Goal: Task Accomplishment & Management: Use online tool/utility

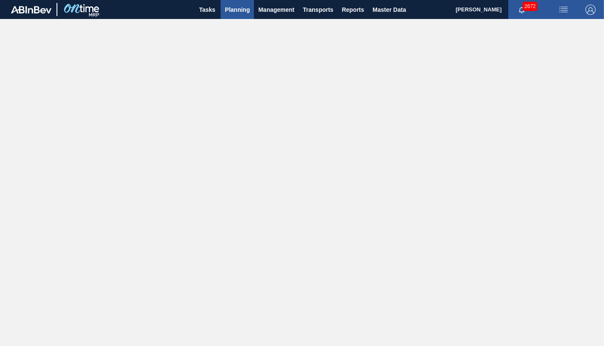
click at [245, 12] on span "Planning" at bounding box center [237, 10] width 25 height 10
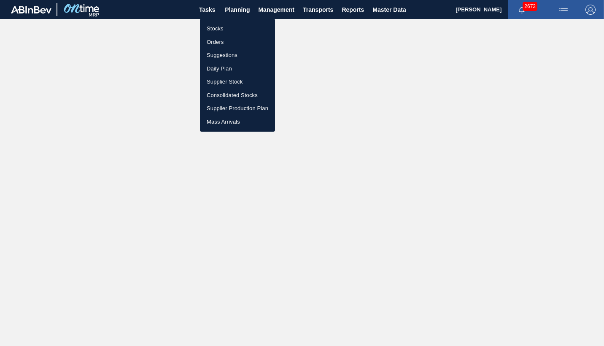
click at [218, 42] on li "Orders" at bounding box center [237, 41] width 75 height 13
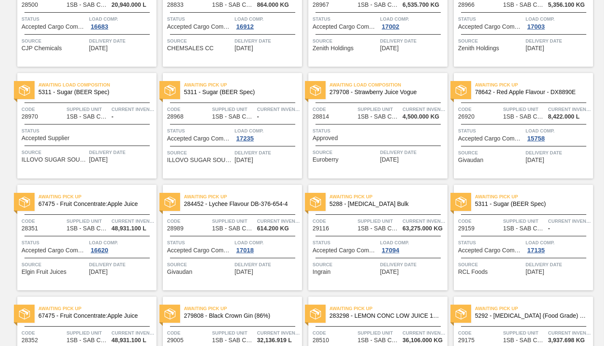
scroll to position [337, 0]
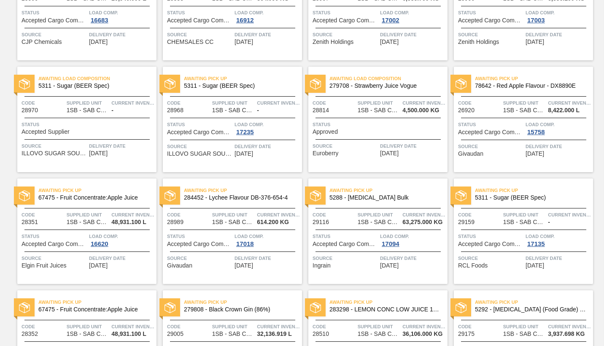
click at [218, 234] on span "Status" at bounding box center [199, 236] width 65 height 8
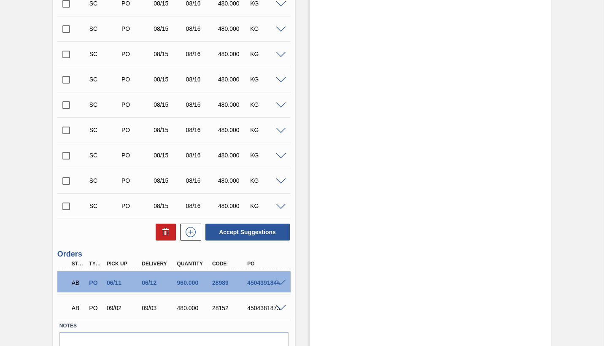
scroll to position [295, 0]
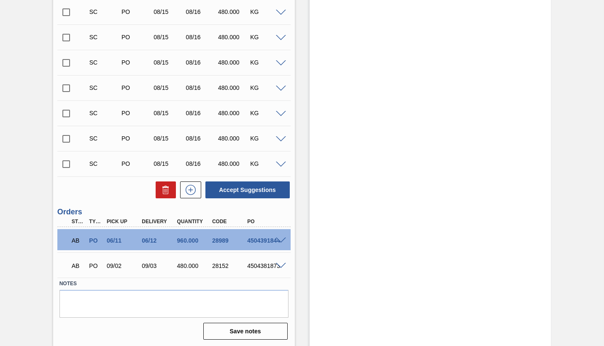
click at [66, 165] on input "checkbox" at bounding box center [66, 164] width 18 height 18
click at [255, 189] on button "Accept Suggestions" at bounding box center [247, 189] width 84 height 17
checkbox input "false"
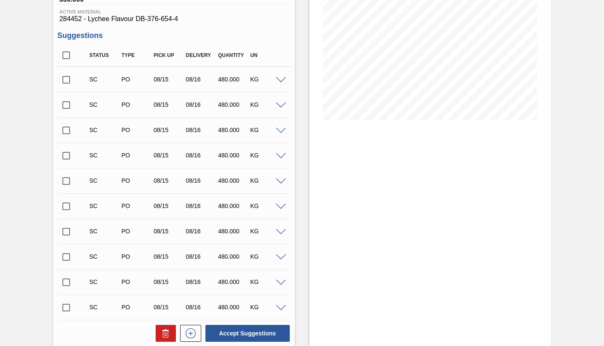
scroll to position [0, 0]
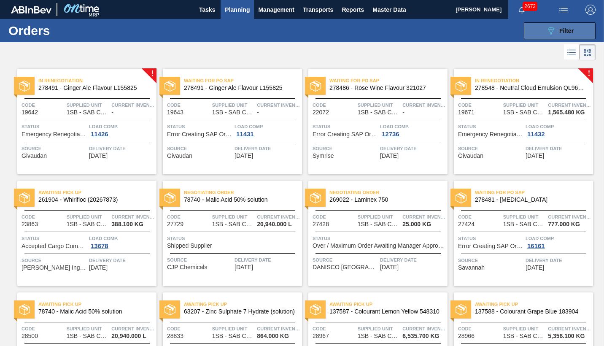
click at [566, 30] on span "Filter" at bounding box center [566, 30] width 14 height 7
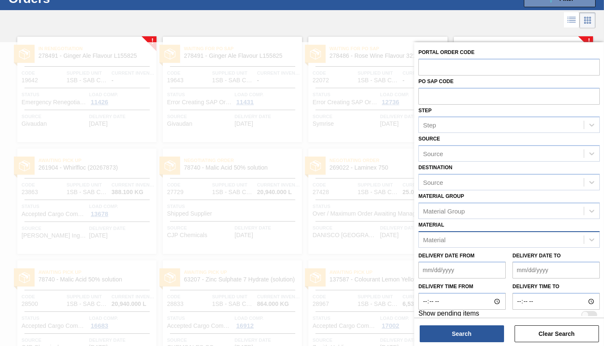
click at [447, 240] on div "Material" at bounding box center [501, 239] width 165 height 12
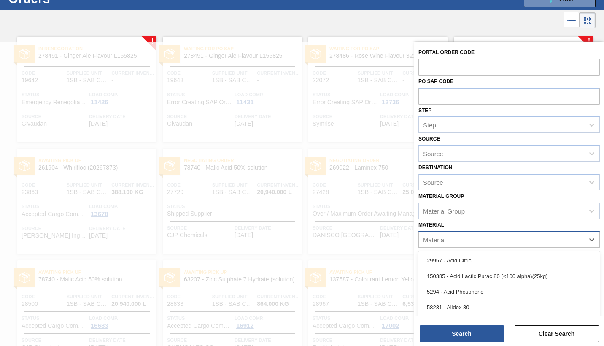
scroll to position [35, 0]
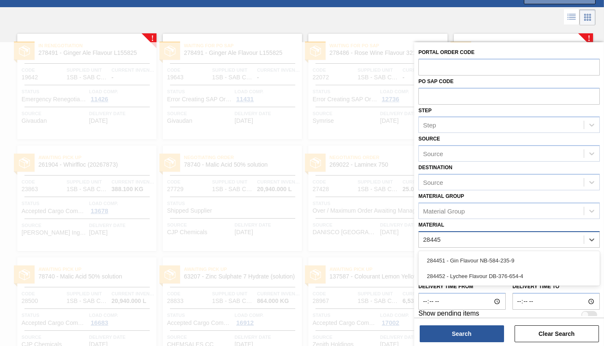
type input "284451"
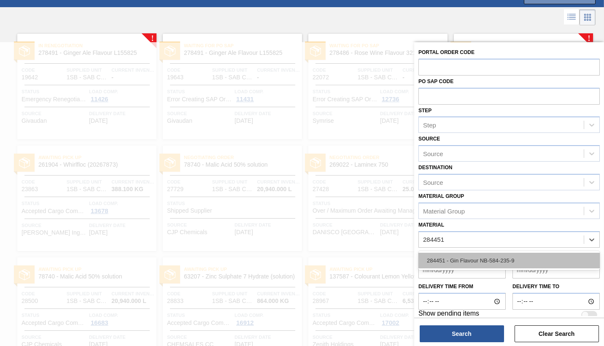
click at [474, 260] on div "284451 - Gin Flavour NB-584-235-9" at bounding box center [508, 261] width 181 height 16
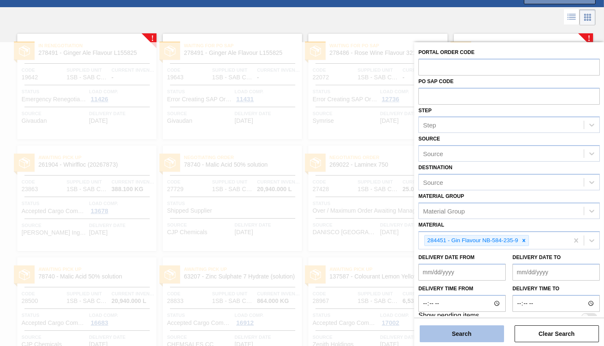
click at [465, 334] on button "Search" at bounding box center [462, 333] width 84 height 17
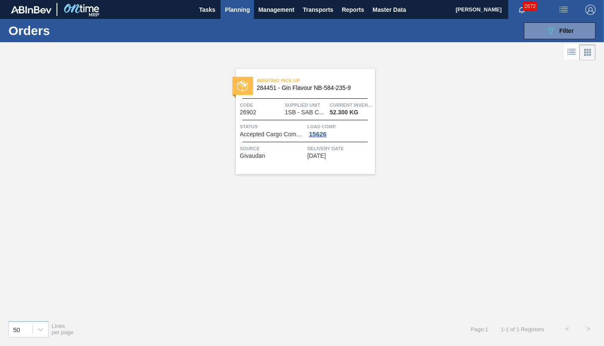
scroll to position [0, 0]
click at [287, 128] on span "Status" at bounding box center [272, 126] width 65 height 8
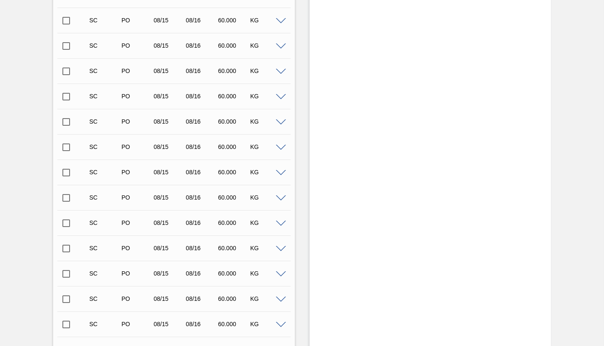
scroll to position [2826, 0]
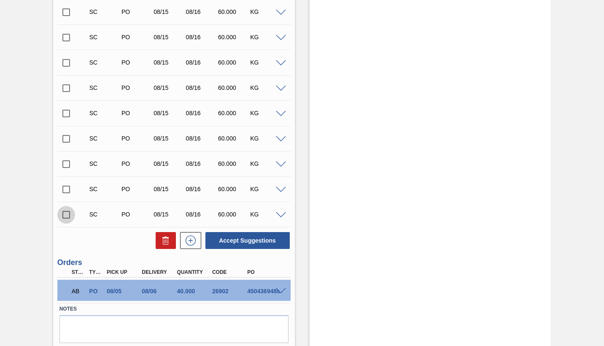
click at [66, 214] on input "checkbox" at bounding box center [66, 215] width 18 height 18
click at [251, 242] on button "Accept Suggestions" at bounding box center [247, 240] width 84 height 17
checkbox input "false"
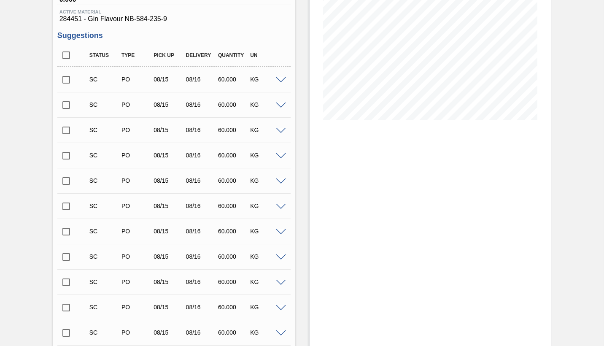
scroll to position [0, 0]
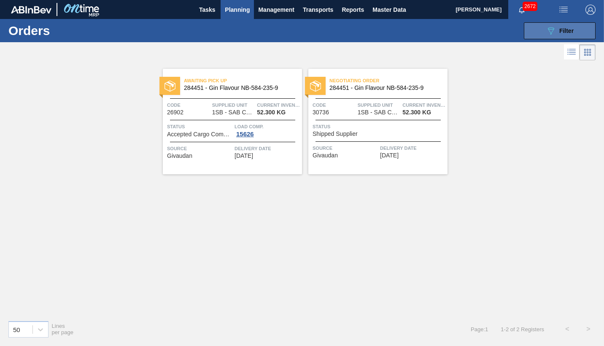
click at [577, 33] on button "089F7B8B-B2A5-4AFE-B5C0-19BA573D28AC Filter" at bounding box center [560, 30] width 72 height 17
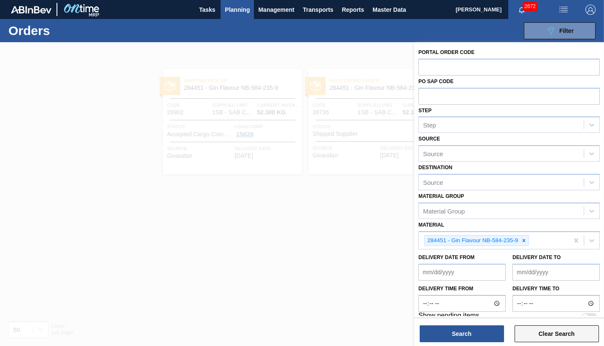
click at [557, 334] on button "Clear Search" at bounding box center [557, 333] width 84 height 17
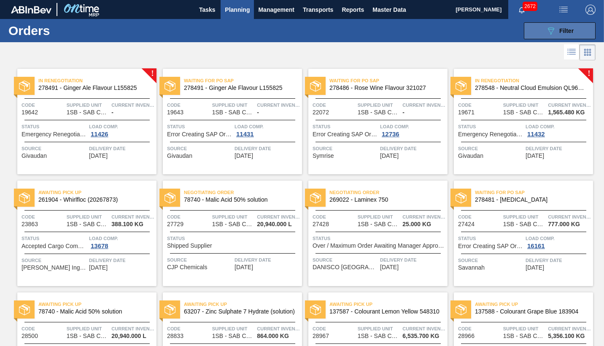
click at [567, 29] on span "Filter" at bounding box center [566, 30] width 14 height 7
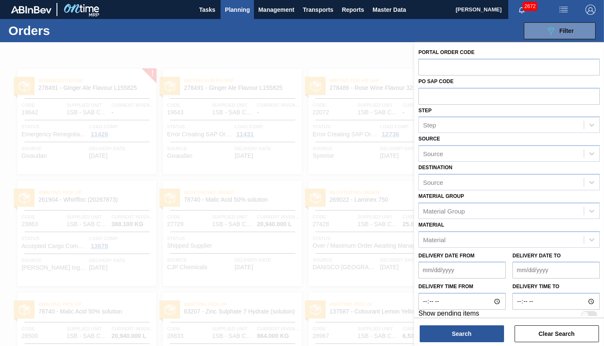
click at [346, 178] on div at bounding box center [302, 215] width 604 height 346
